Goal: Task Accomplishment & Management: Complete application form

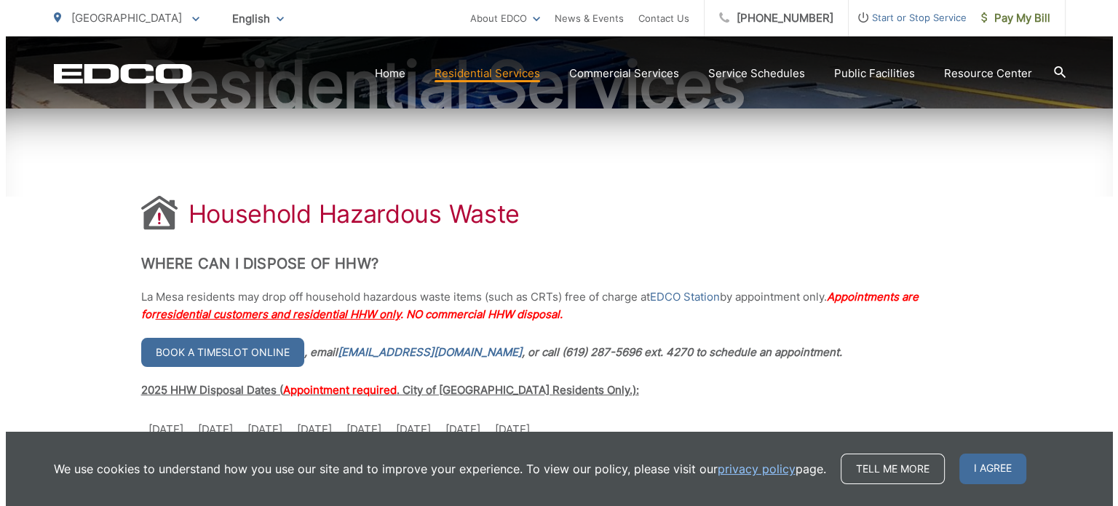
scroll to position [218, 0]
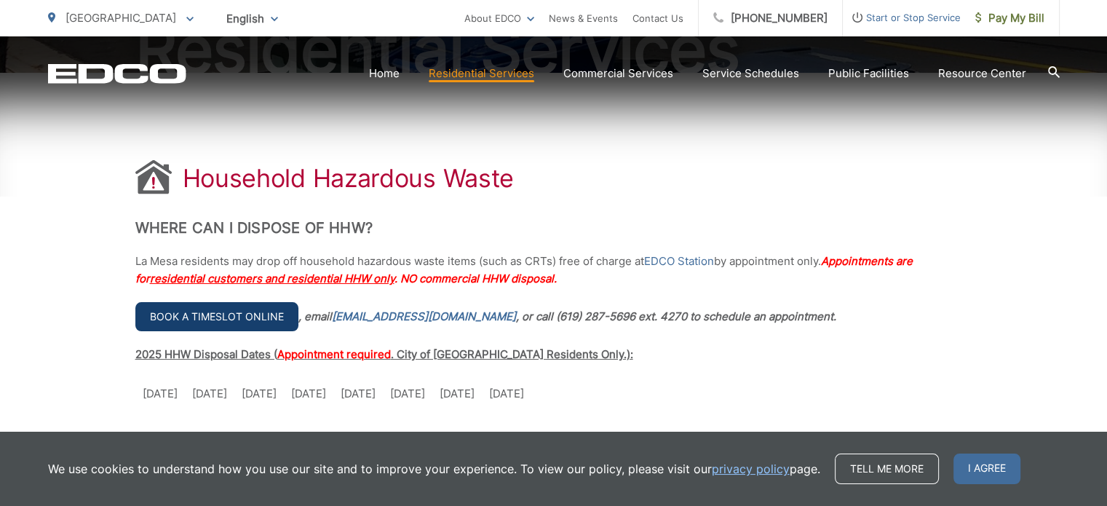
click at [247, 314] on link "Book a timeslot online" at bounding box center [216, 316] width 163 height 29
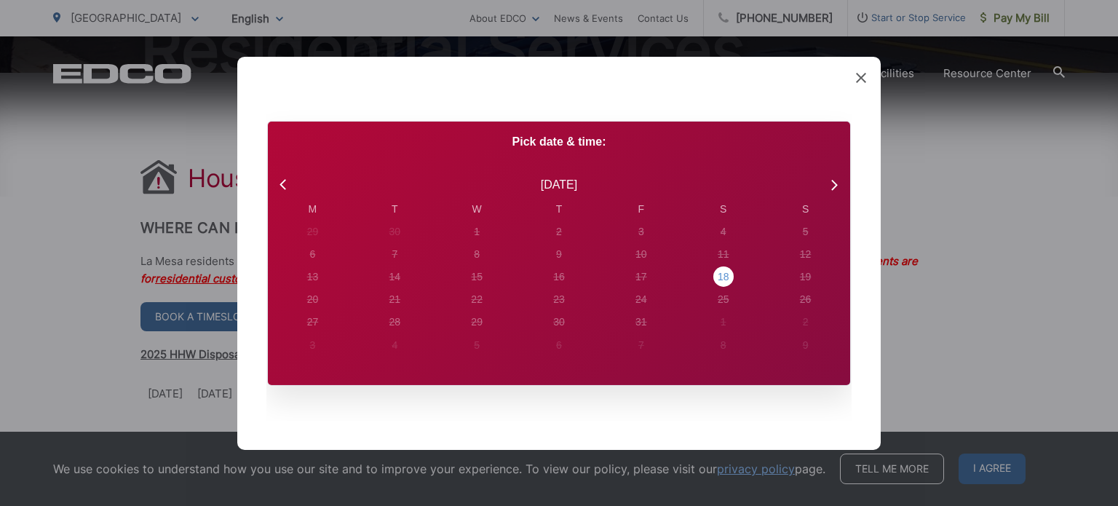
click at [720, 277] on div "18" at bounding box center [723, 276] width 12 height 15
radio input "true"
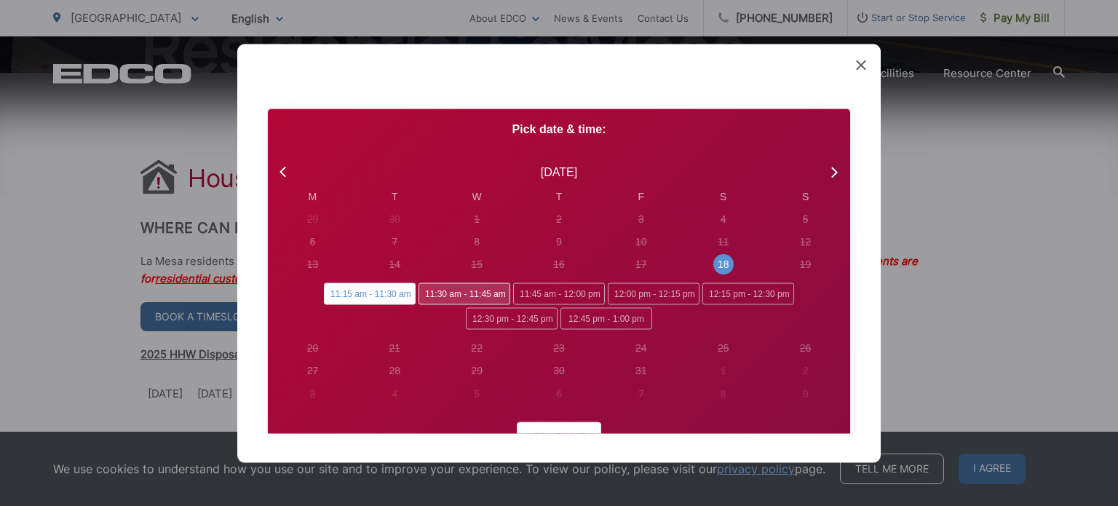
click at [468, 293] on span "11:30 am - 11:45 am" at bounding box center [464, 294] width 92 height 22
click at [428, 293] on input "11:30 am - 11:45 am" at bounding box center [422, 287] width 9 height 9
radio input "true"
radio input "false"
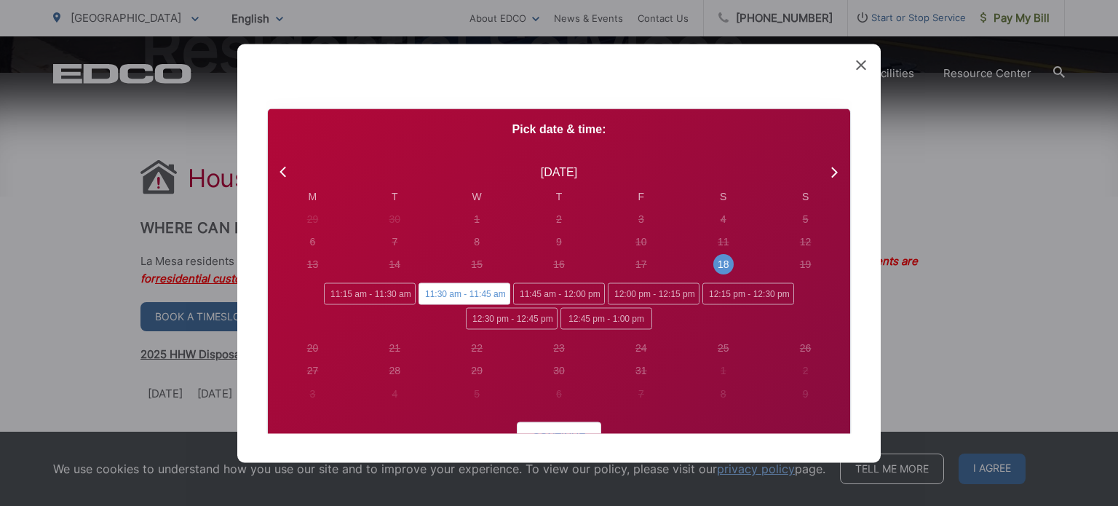
scroll to position [73, 0]
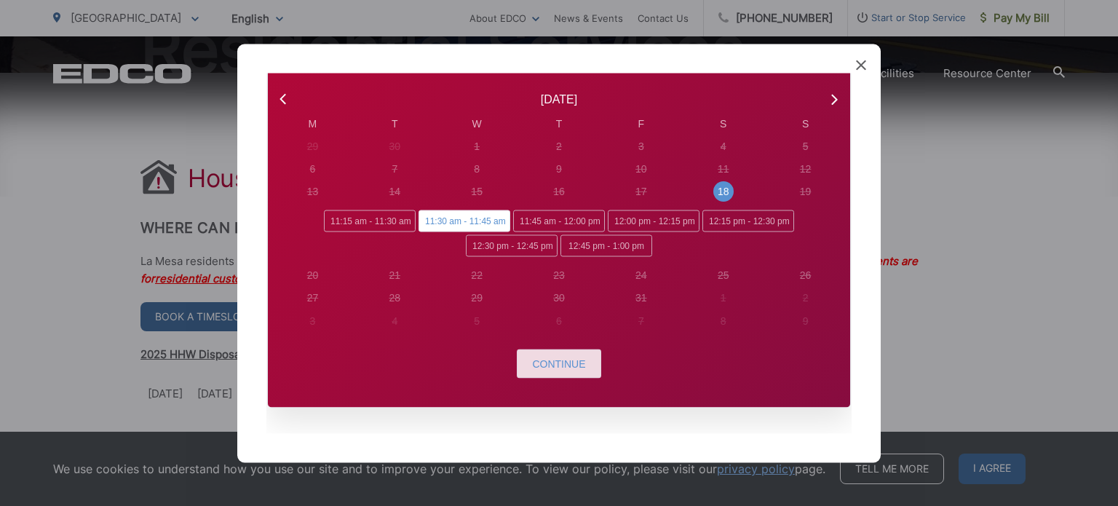
click at [546, 366] on span "Continue" at bounding box center [558, 363] width 53 height 12
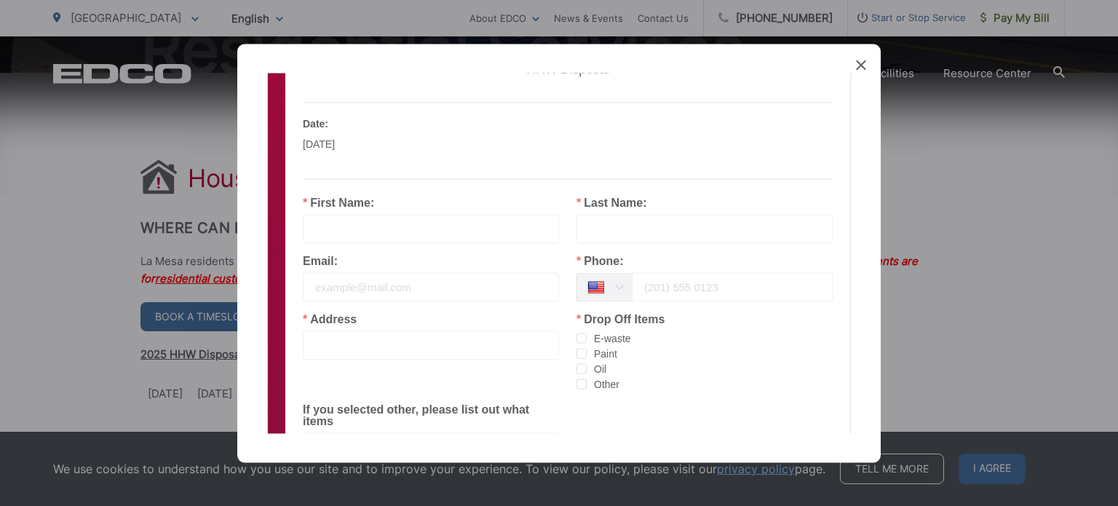
click at [410, 235] on input "text" at bounding box center [431, 228] width 256 height 29
type input "Suzi"
type input "[PERSON_NAME]"
type input "[DOMAIN_NAME][EMAIL_ADDRESS][DOMAIN_NAME]"
type input "6193162523"
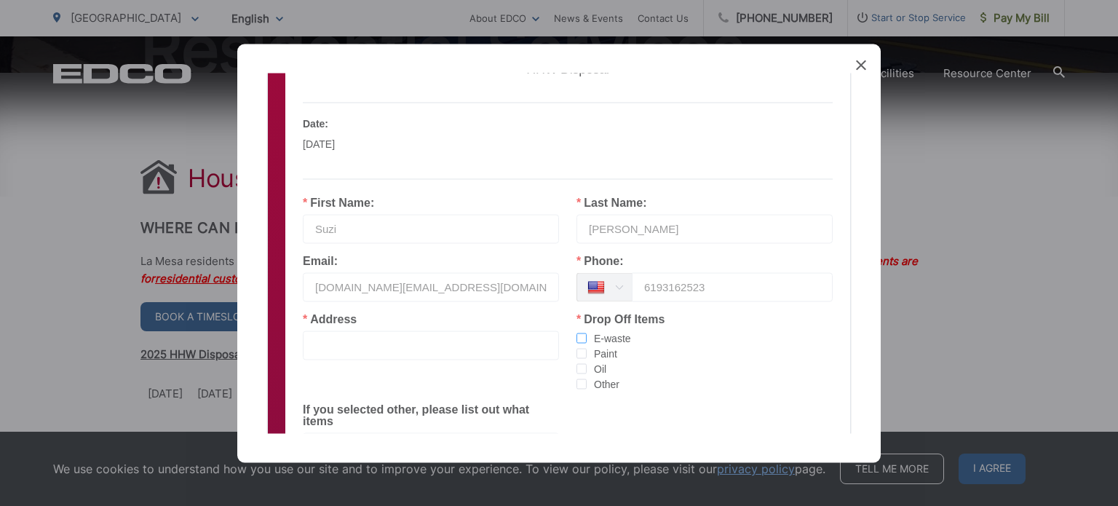
click at [576, 338] on span "checkbox-group" at bounding box center [581, 338] width 10 height 10
click at [587, 333] on input "E-waste" at bounding box center [587, 333] width 0 height 0
click at [576, 351] on span "checkbox-group" at bounding box center [581, 353] width 10 height 10
click at [587, 348] on input "Paint" at bounding box center [587, 348] width 0 height 0
click at [576, 370] on span "checkbox-group" at bounding box center [581, 368] width 10 height 10
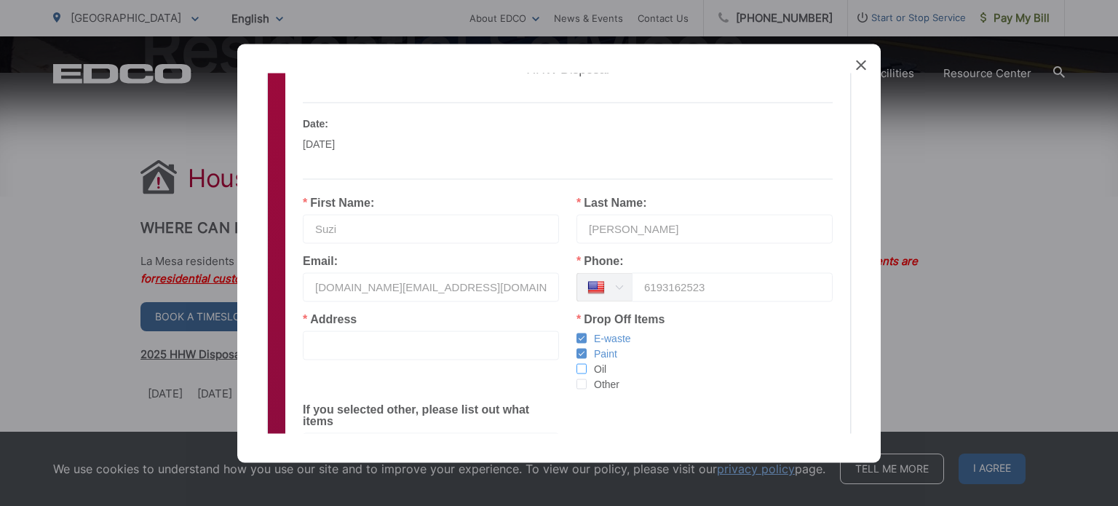
click at [587, 363] on input "Oil" at bounding box center [587, 363] width 0 height 0
click at [375, 335] on input "text" at bounding box center [431, 344] width 256 height 29
type input "[STREET_ADDRESS]"
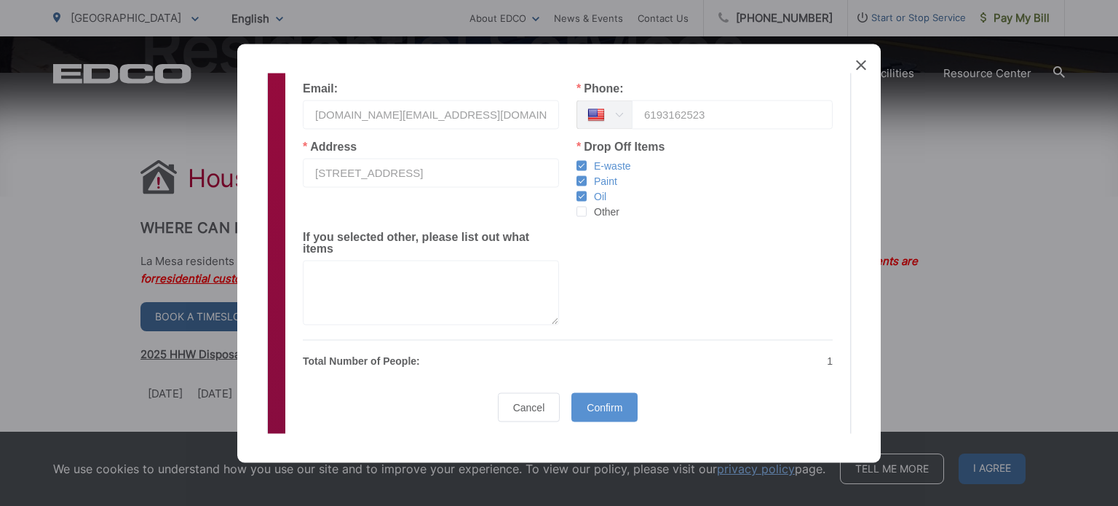
scroll to position [291, 0]
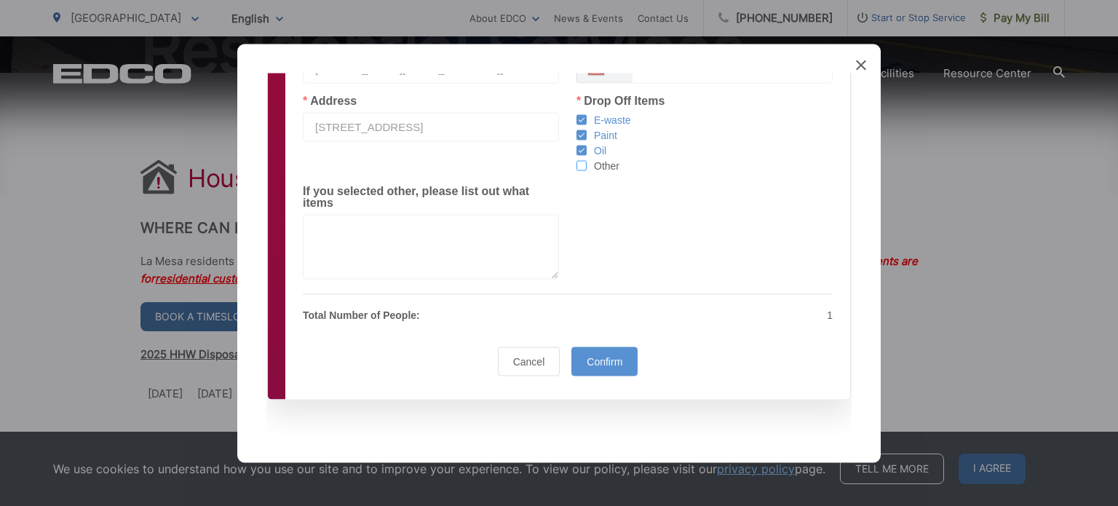
click at [578, 168] on span "checkbox-group" at bounding box center [581, 165] width 10 height 10
click at [587, 160] on input "Other" at bounding box center [587, 160] width 0 height 0
click at [432, 239] on textarea at bounding box center [431, 246] width 256 height 65
type textarea "Batteries"
click at [602, 361] on span "Confirm" at bounding box center [605, 361] width 36 height 12
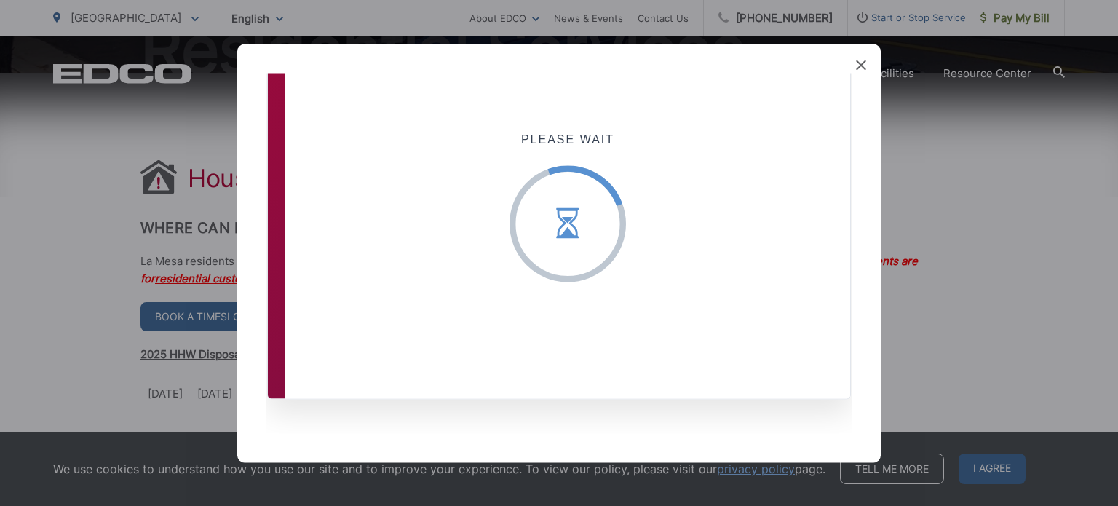
scroll to position [9, 0]
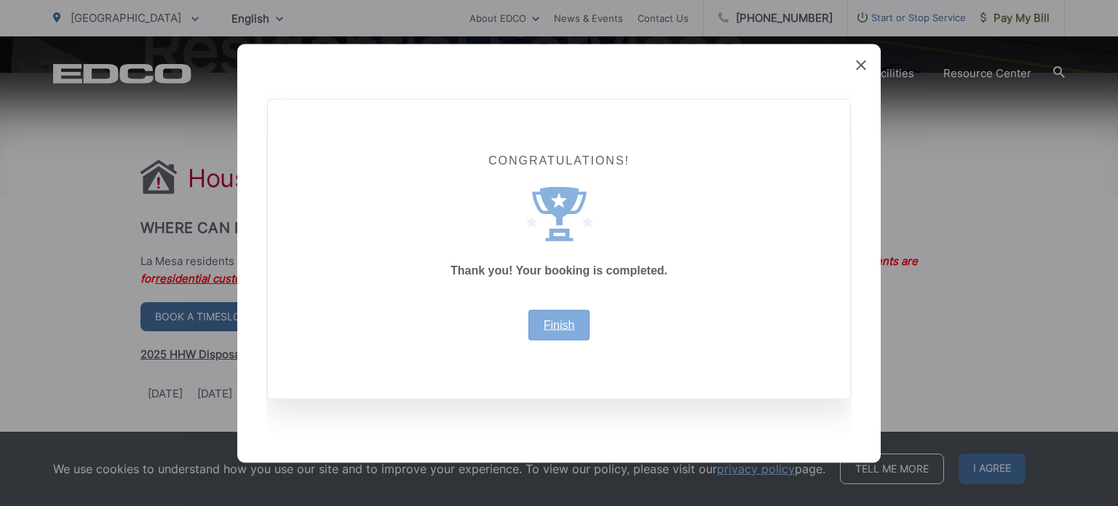
click at [557, 322] on link "Finish" at bounding box center [559, 325] width 31 height 12
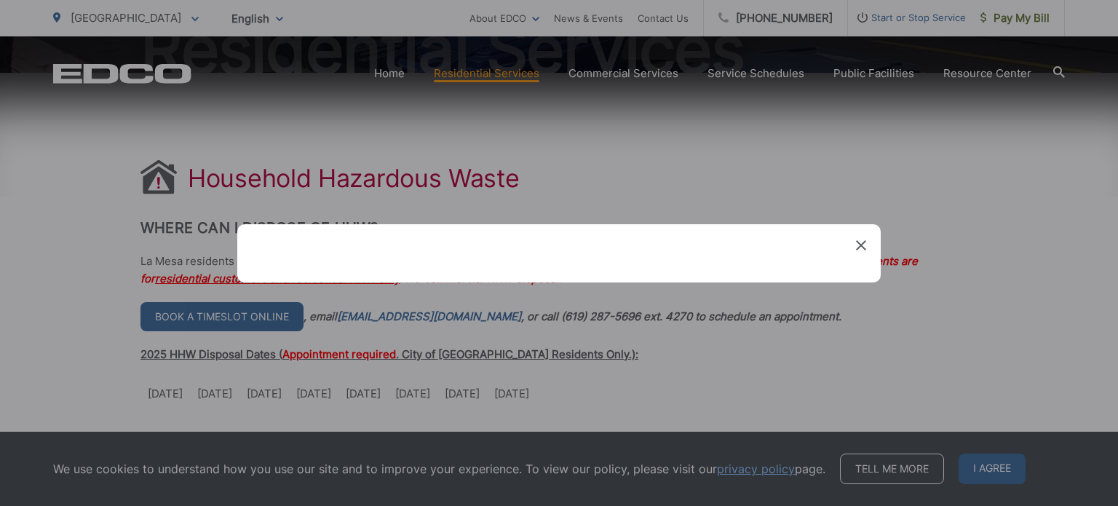
scroll to position [0, 0]
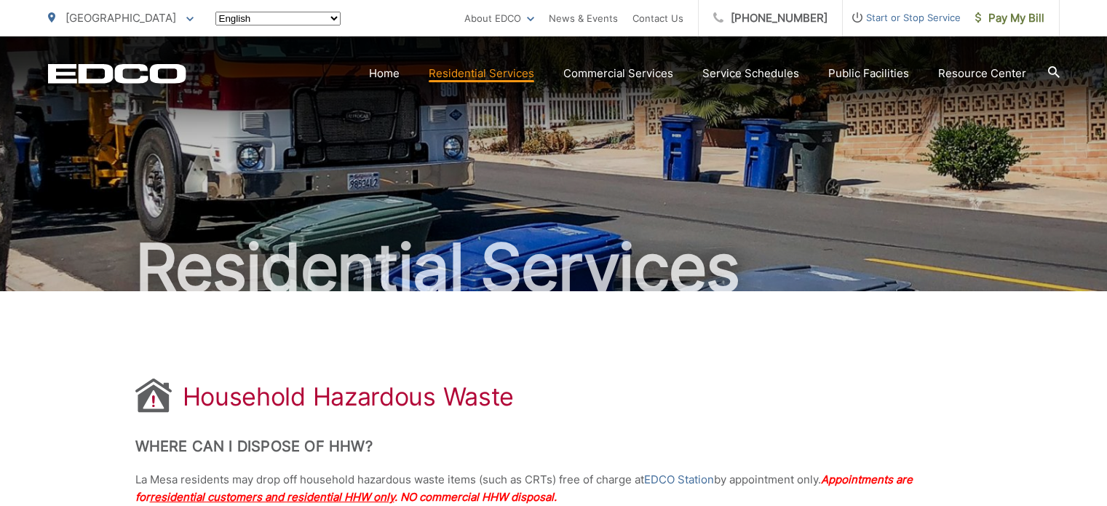
scroll to position [218, 0]
